Goal: Task Accomplishment & Management: Manage account settings

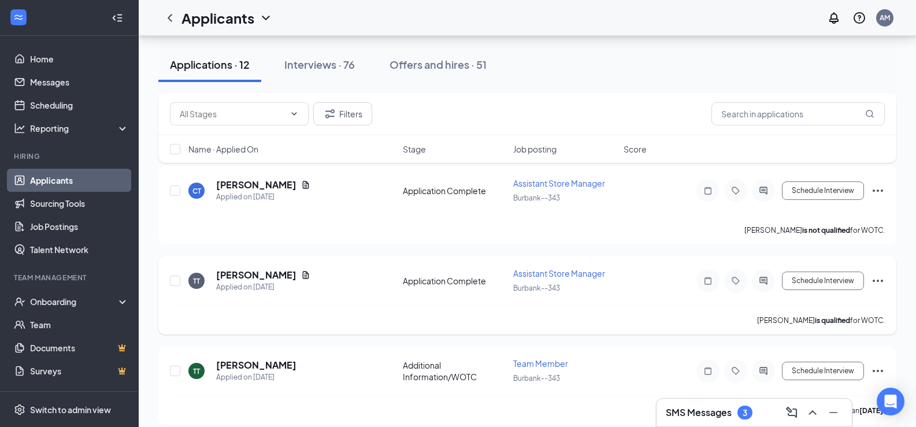
scroll to position [116, 0]
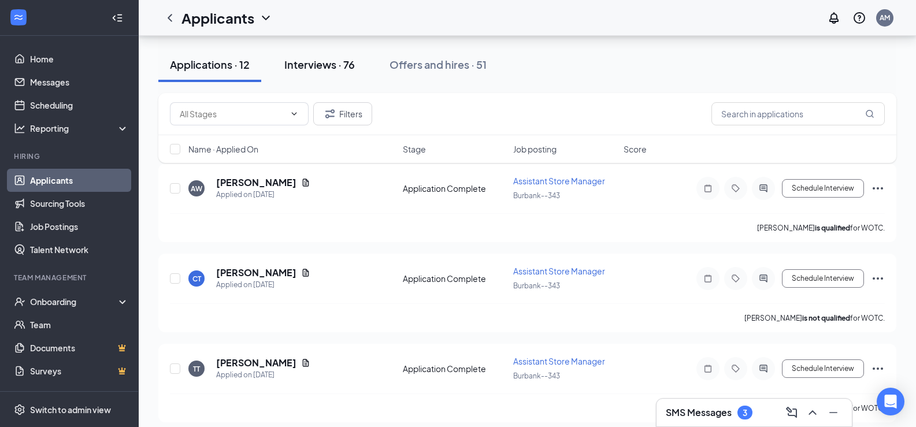
click at [354, 70] on div "Interviews · 76" at bounding box center [319, 64] width 71 height 14
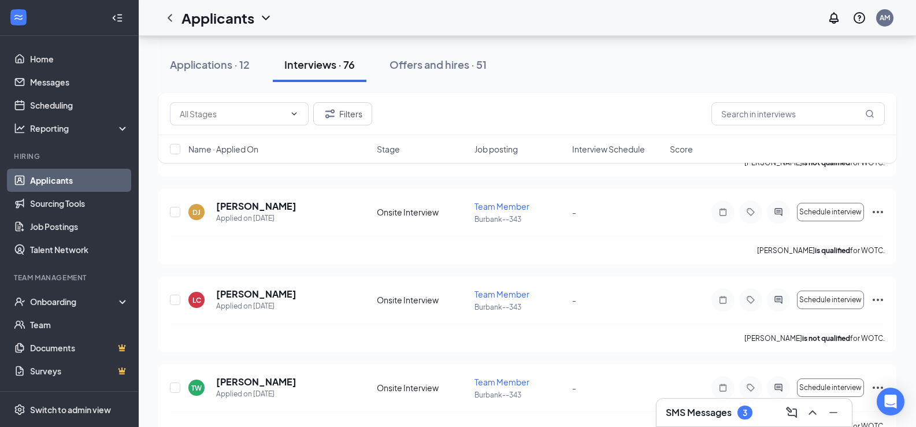
scroll to position [289, 0]
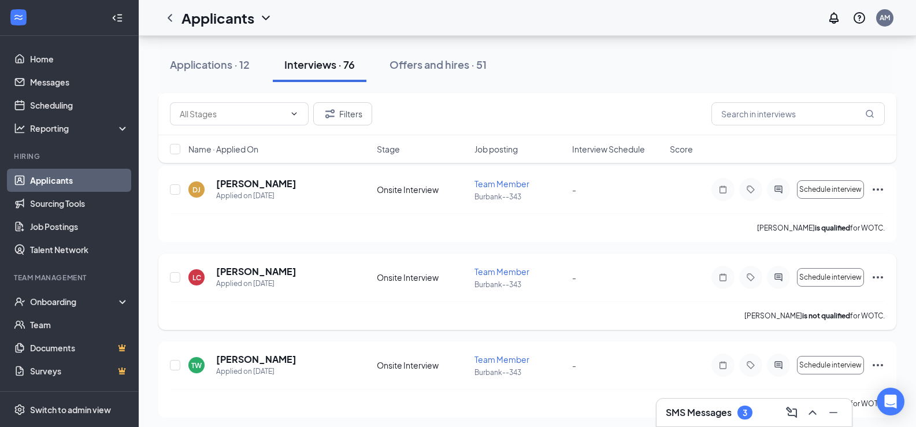
click at [873, 279] on icon "Ellipses" at bounding box center [878, 277] width 14 height 14
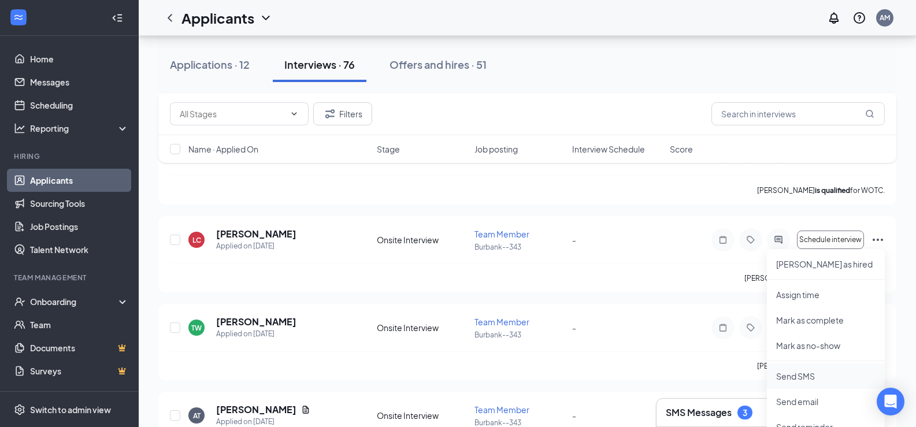
scroll to position [347, 0]
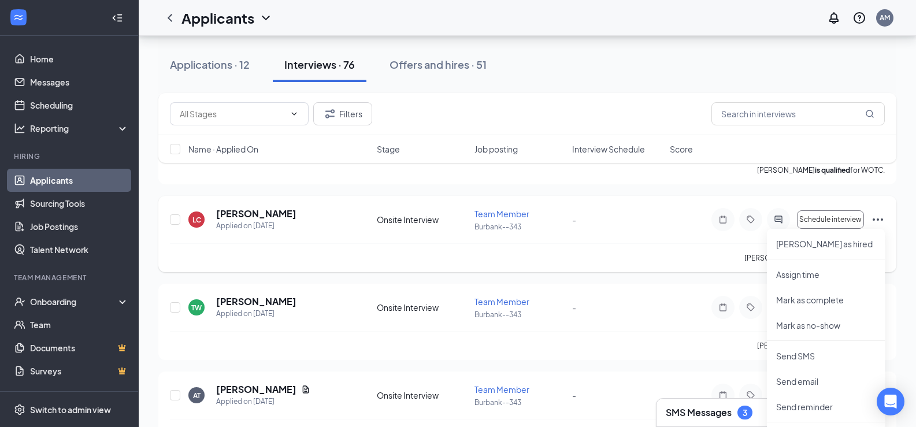
click at [876, 223] on icon "Ellipses" at bounding box center [878, 220] width 14 height 14
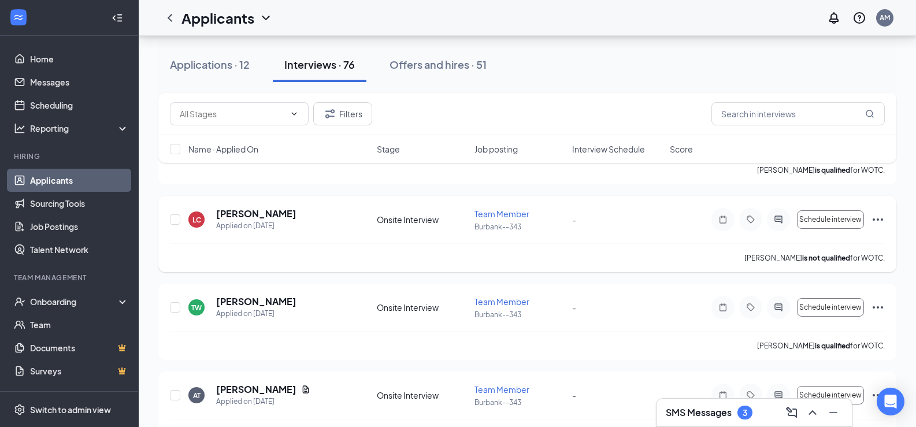
click at [876, 223] on icon "Ellipses" at bounding box center [878, 220] width 14 height 14
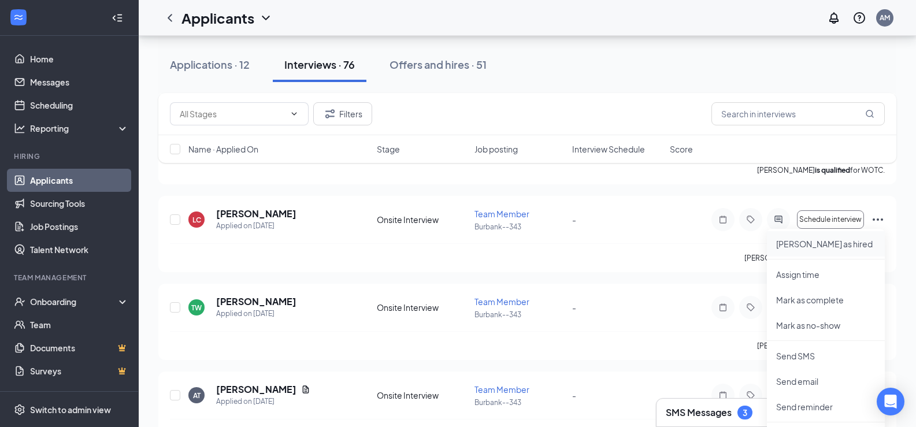
click at [833, 250] on li "[PERSON_NAME] as hired" at bounding box center [826, 243] width 118 height 25
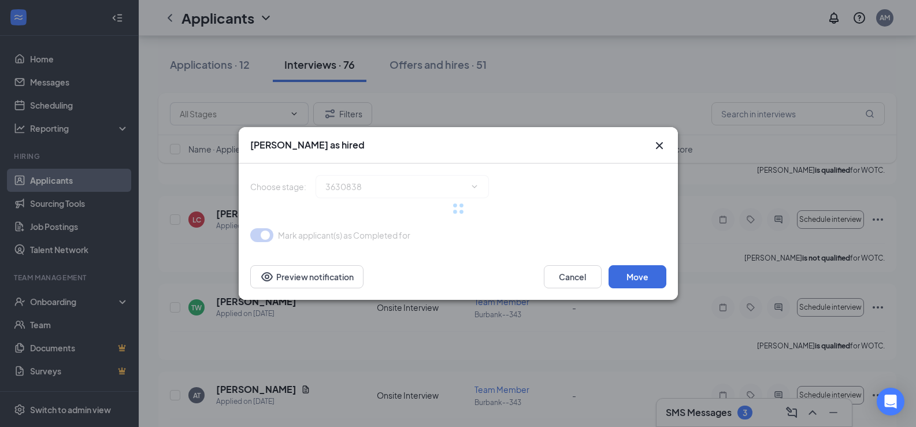
type input "Hiring Complete (final stage)"
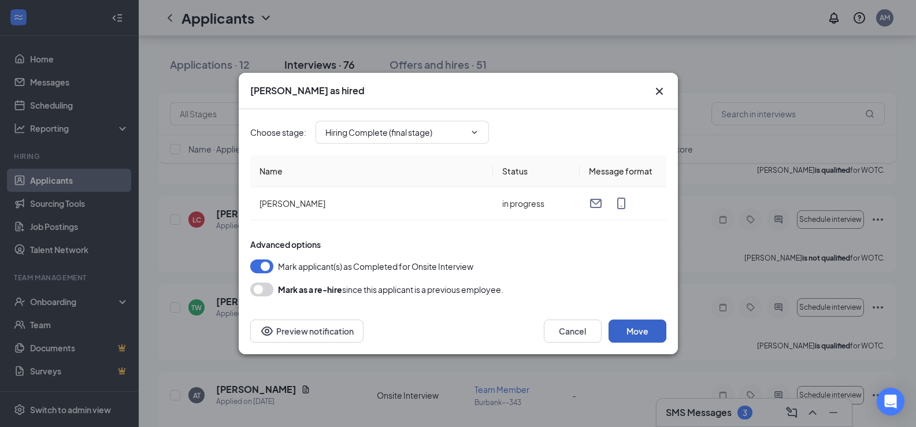
click at [641, 334] on button "Move" at bounding box center [638, 331] width 58 height 23
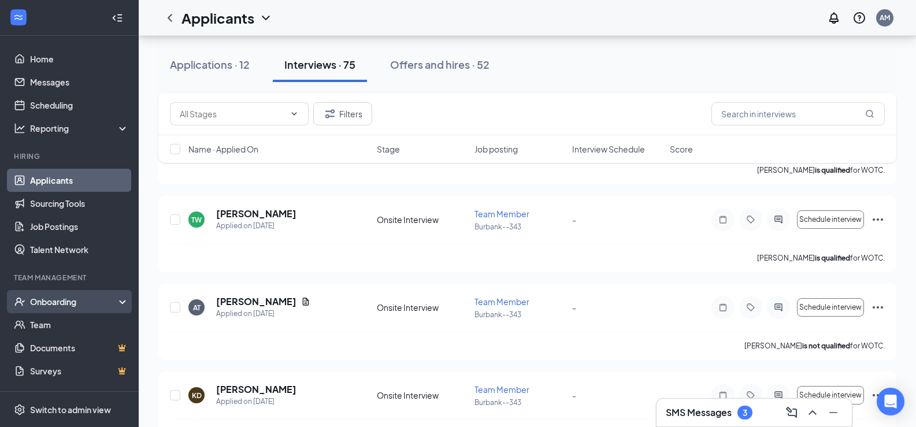
click at [95, 298] on div "Onboarding" at bounding box center [74, 302] width 89 height 12
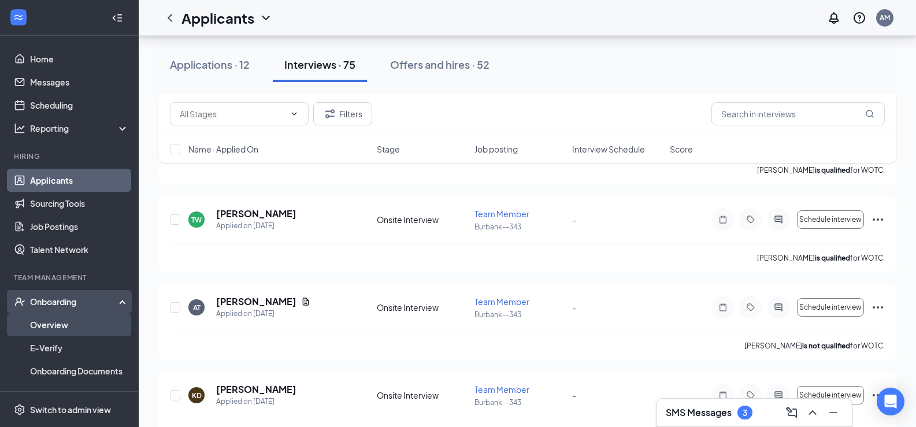
click at [106, 322] on link "Overview" at bounding box center [79, 324] width 99 height 23
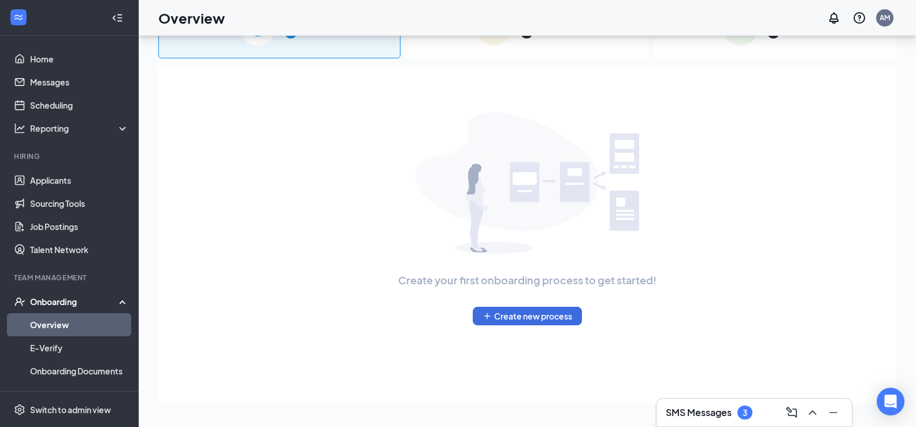
scroll to position [52, 0]
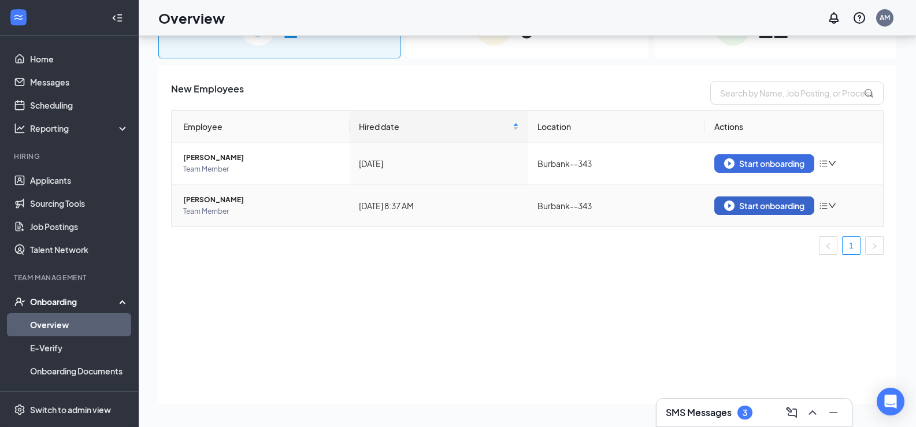
click at [776, 206] on div "Start onboarding" at bounding box center [764, 206] width 80 height 10
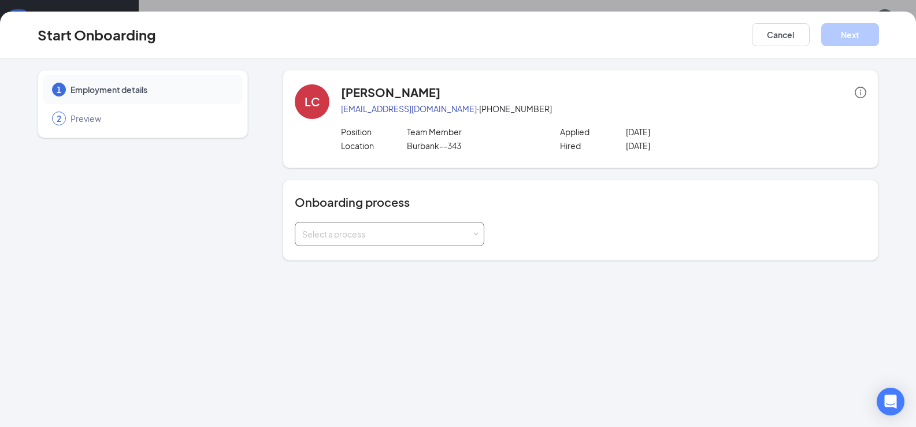
click at [395, 233] on div "Select a process" at bounding box center [386, 234] width 169 height 12
click at [402, 262] on span "Smoothie King Onboarding" at bounding box center [350, 258] width 103 height 10
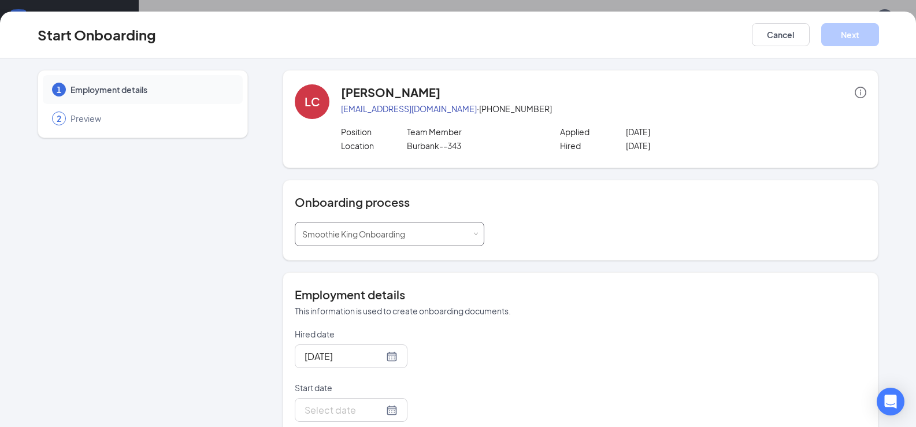
scroll to position [173, 0]
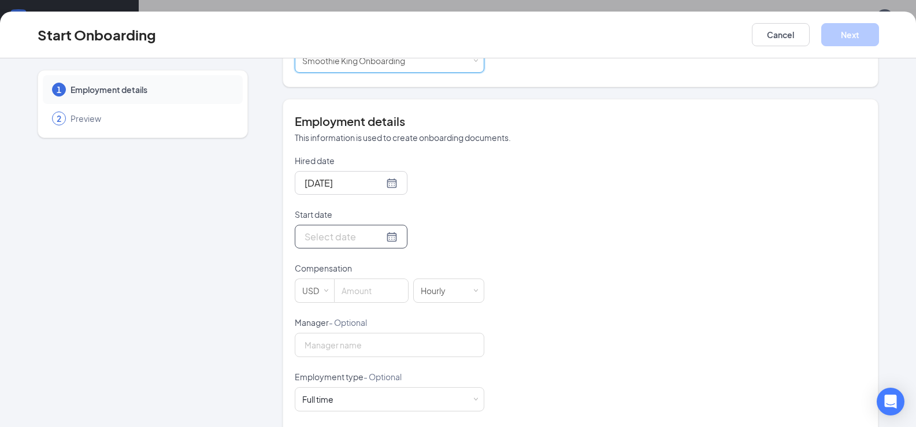
click at [376, 231] on div at bounding box center [351, 236] width 93 height 14
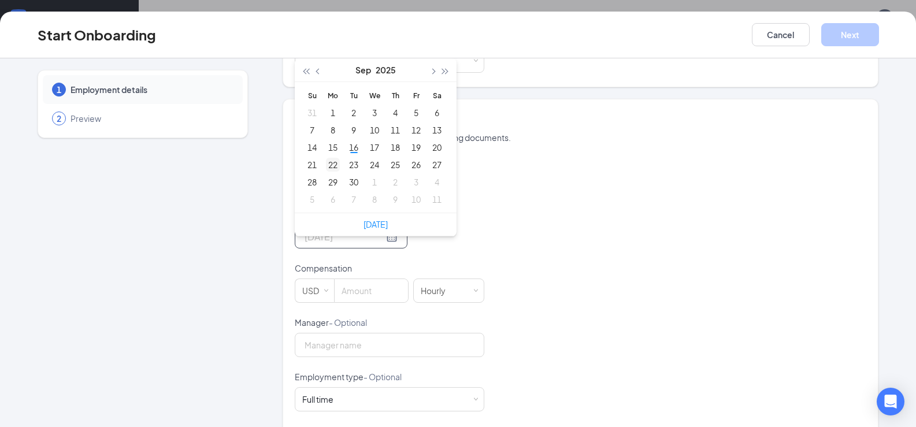
type input "[DATE]"
click at [328, 164] on div "22" at bounding box center [333, 165] width 14 height 14
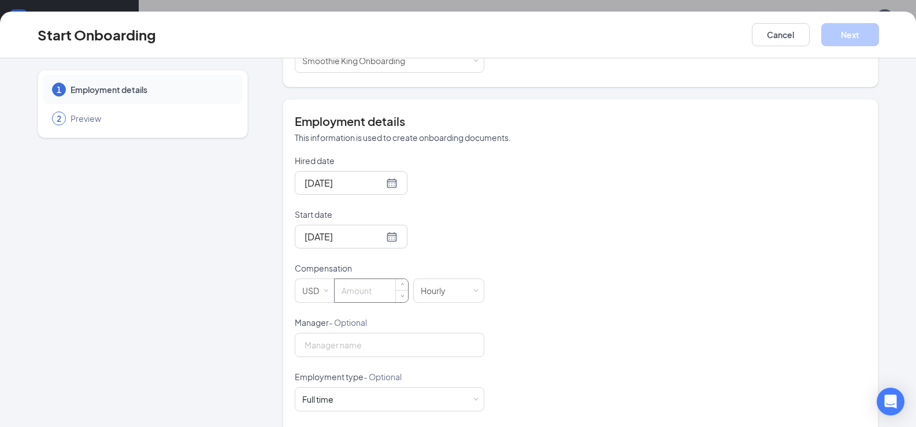
click at [351, 297] on input at bounding box center [371, 290] width 73 height 23
type input "10"
click at [415, 340] on input "Manager - Optional" at bounding box center [390, 345] width 190 height 24
type input "[PERSON_NAME]"
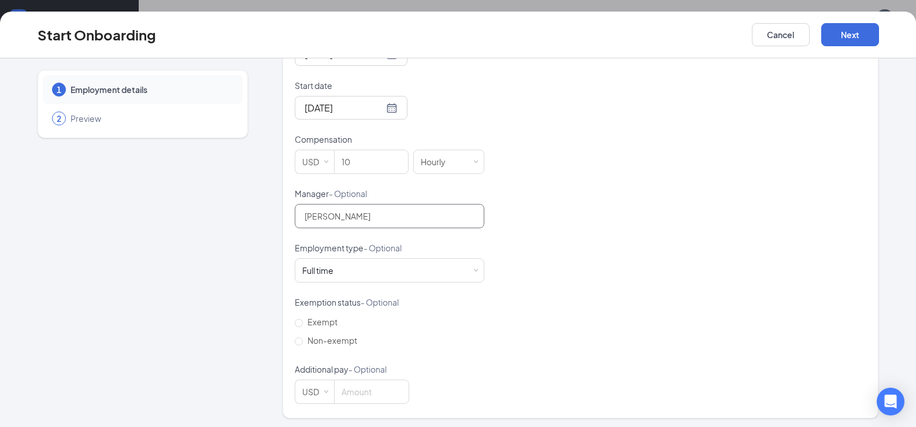
scroll to position [305, 0]
click at [848, 35] on button "Next" at bounding box center [850, 34] width 58 height 23
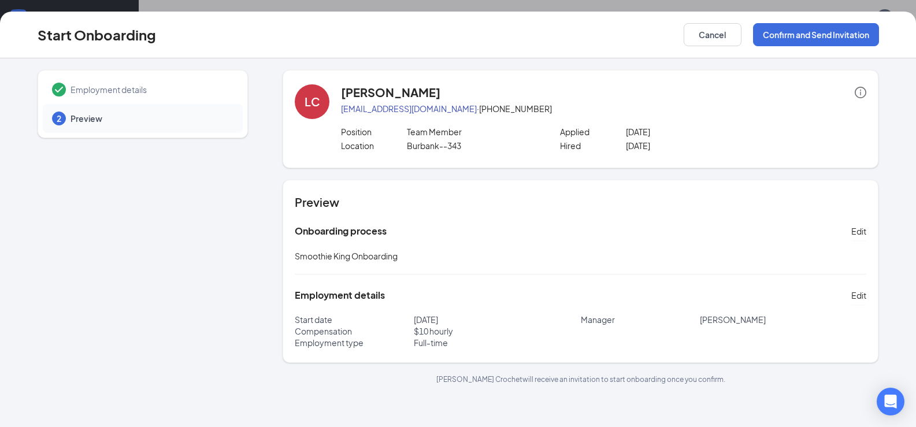
scroll to position [0, 0]
click at [857, 35] on button "Confirm and Send Invitation" at bounding box center [816, 34] width 126 height 23
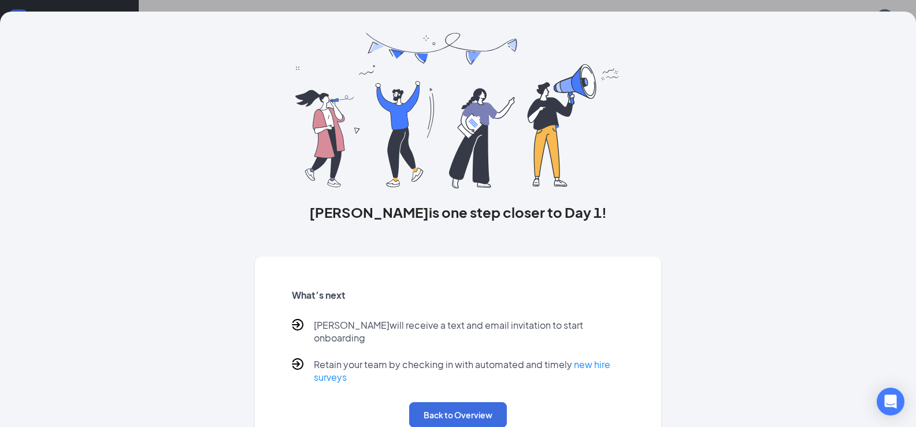
scroll to position [47, 0]
